Goal: Unclear: Unclear

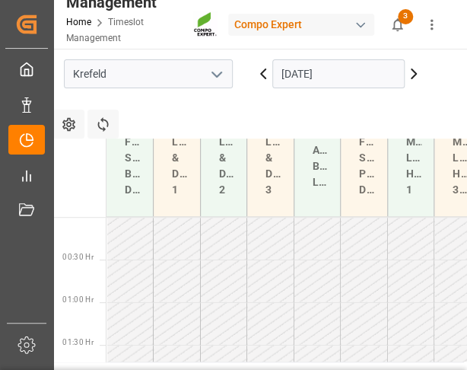
scroll to position [958, 0]
